Goal: Navigation & Orientation: Find specific page/section

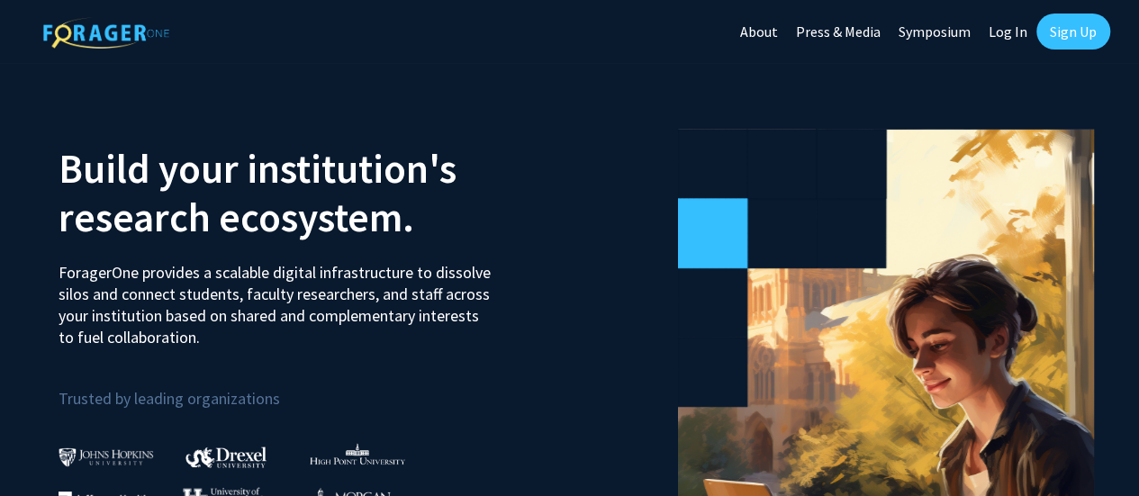
click at [998, 15] on link "Log In" at bounding box center [1008, 31] width 57 height 63
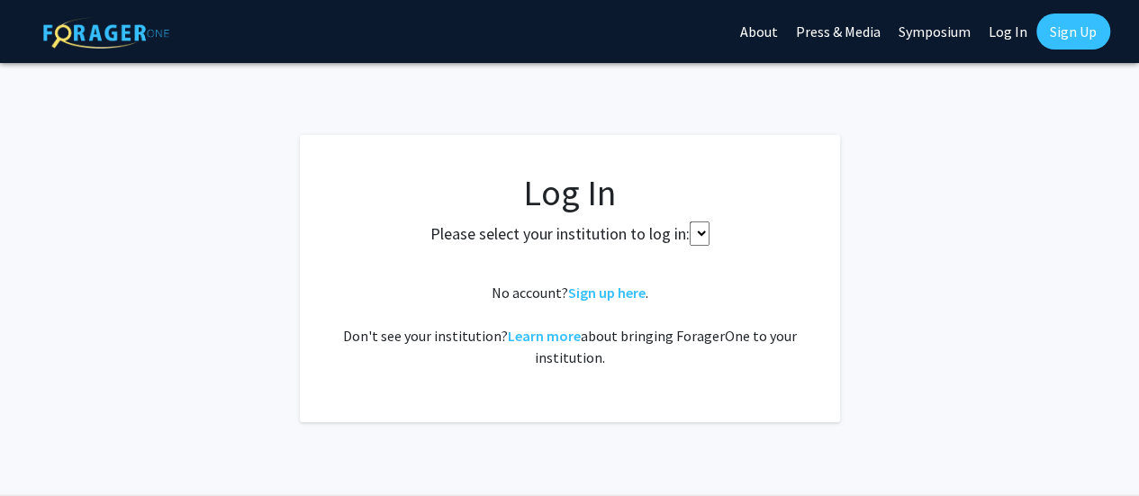
select select
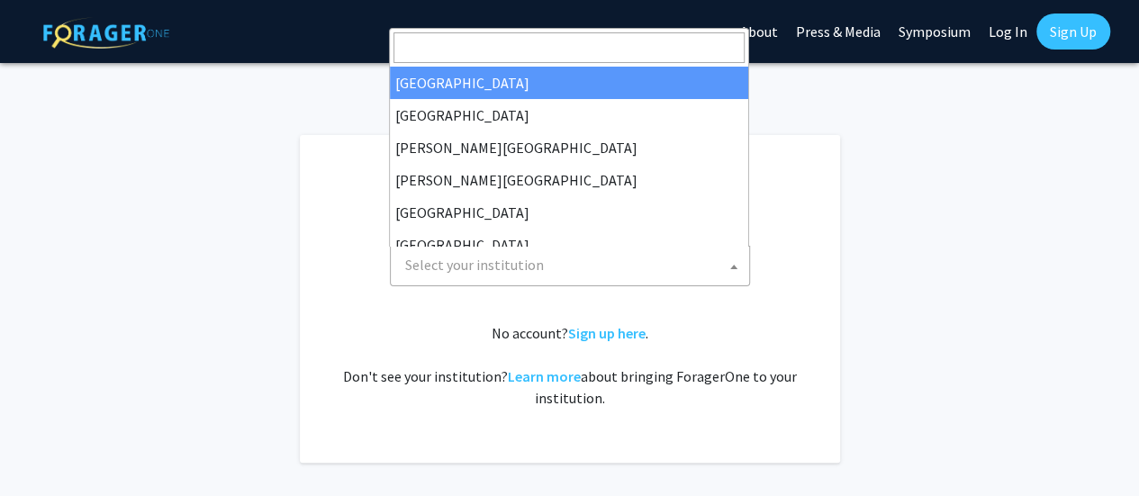
click at [441, 273] on span "Select your institution" at bounding box center [474, 265] width 139 height 18
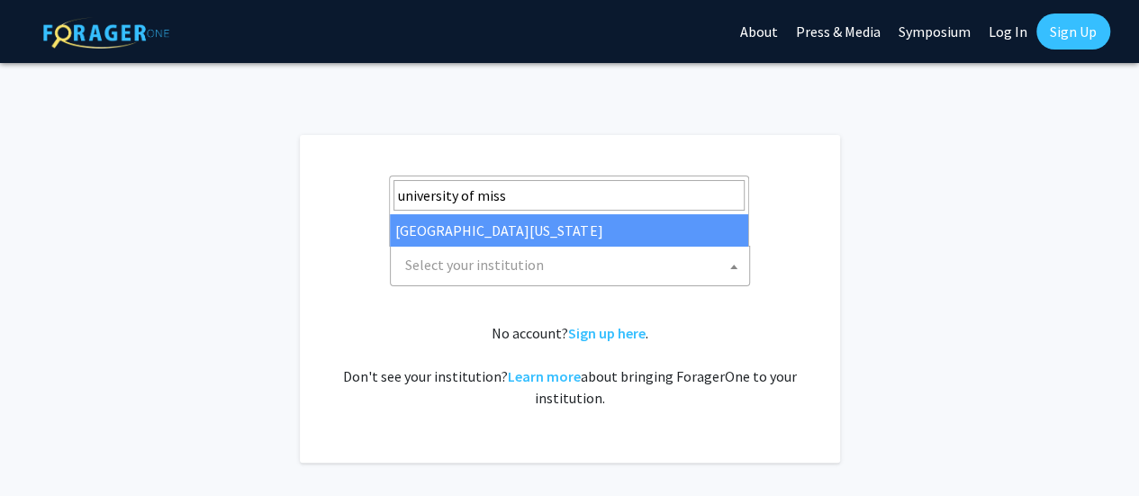
type input "university of miss"
select select "33"
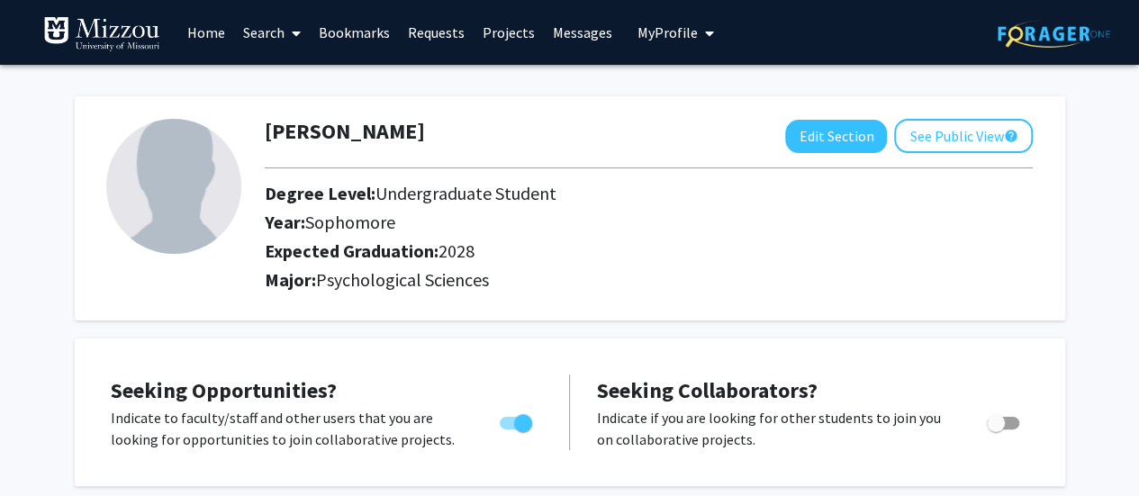
click at [562, 30] on link "Messages" at bounding box center [582, 32] width 77 height 63
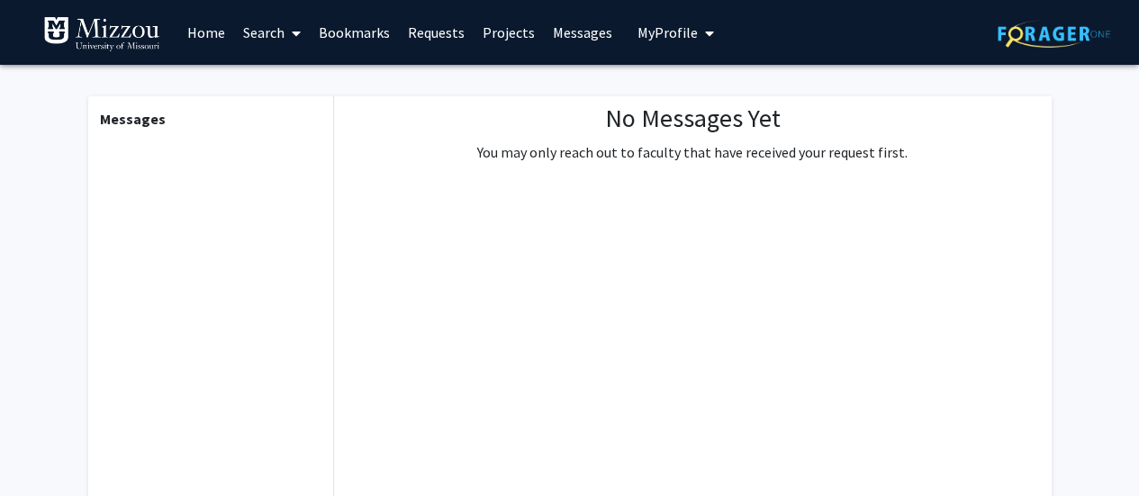
click at [419, 31] on link "Requests" at bounding box center [436, 32] width 75 height 63
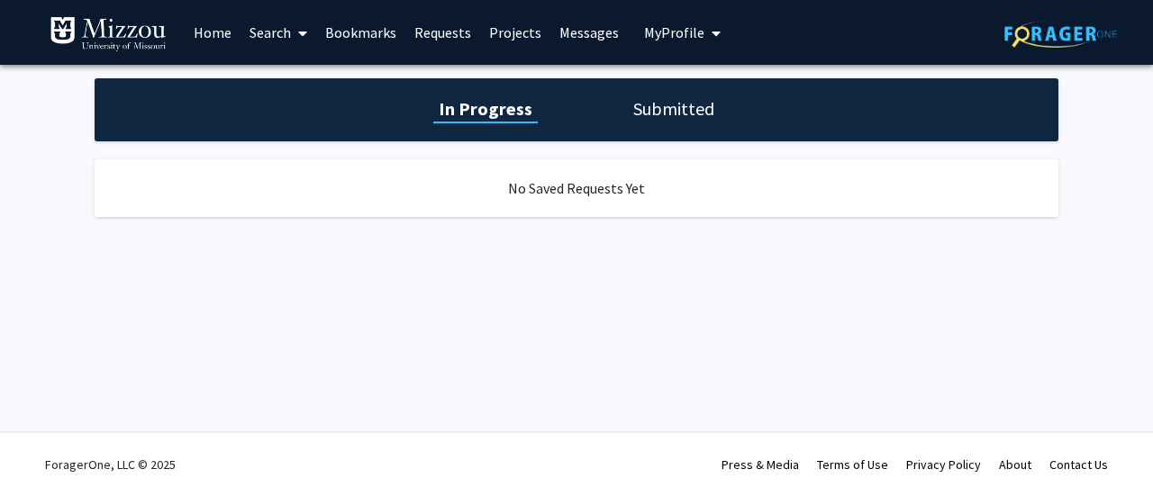
click at [628, 121] on h1 "Submitted" at bounding box center [674, 108] width 92 height 25
click at [525, 33] on link "Projects" at bounding box center [515, 32] width 70 height 63
